Goal: Navigation & Orientation: Find specific page/section

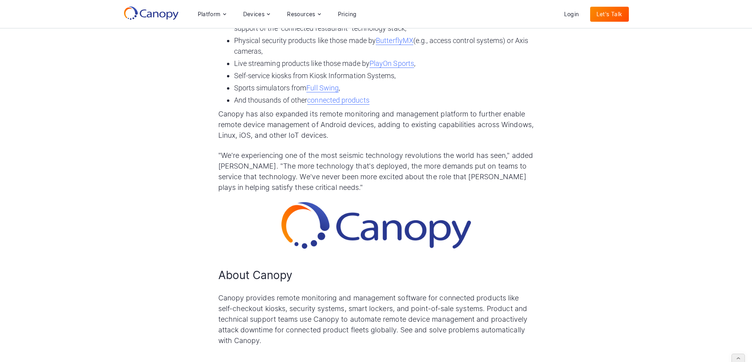
scroll to position [513, 0]
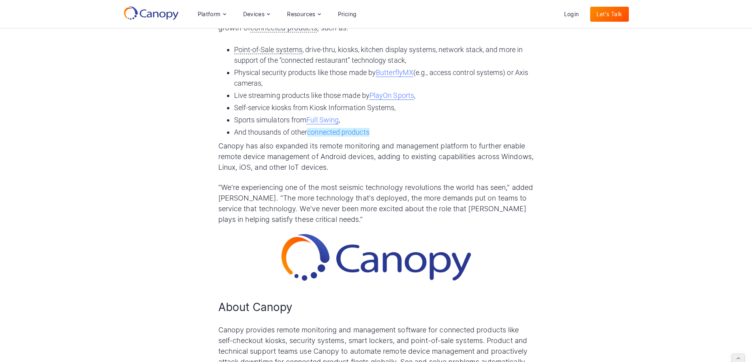
click at [359, 133] on link "connected products" at bounding box center [338, 132] width 62 height 9
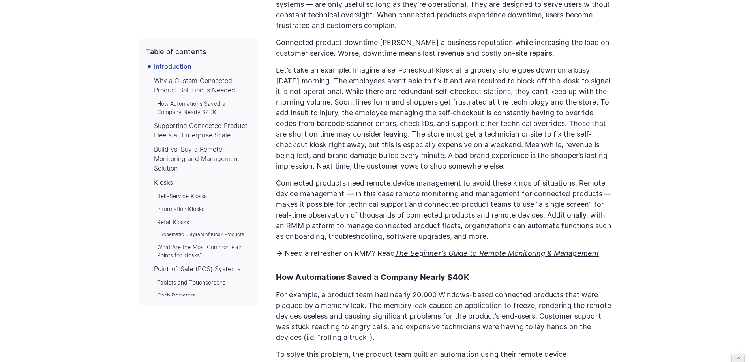
scroll to position [986, 0]
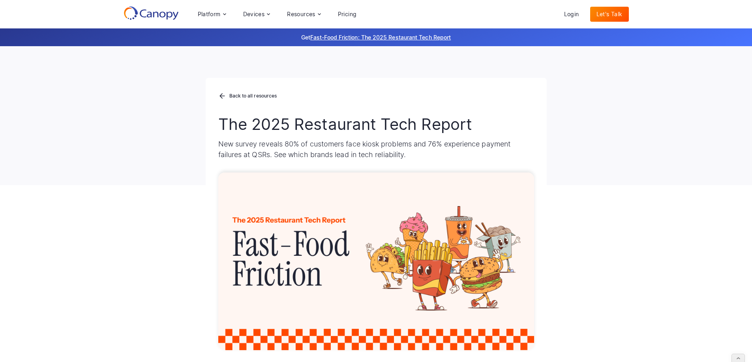
click at [166, 17] on icon at bounding box center [150, 13] width 55 height 14
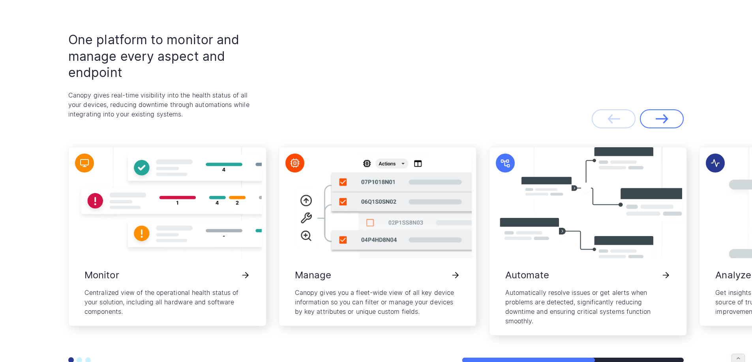
scroll to position [1655, 0]
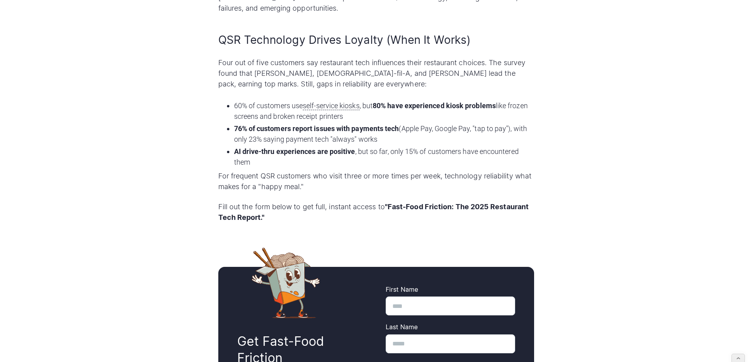
scroll to position [592, 0]
